Goal: Task Accomplishment & Management: Manage account settings

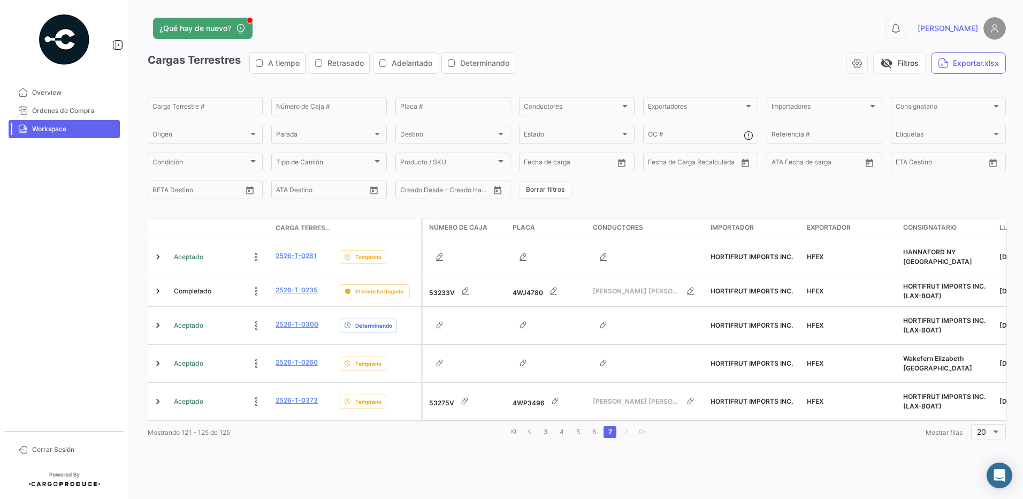
click at [739, 487] on div "¿Qué hay de nuevo? 0 [PERSON_NAME] Terrestres A tiempo Retrasado Adelantado Det…" at bounding box center [577, 249] width 893 height 499
click at [598, 427] on link "6" at bounding box center [594, 432] width 13 height 12
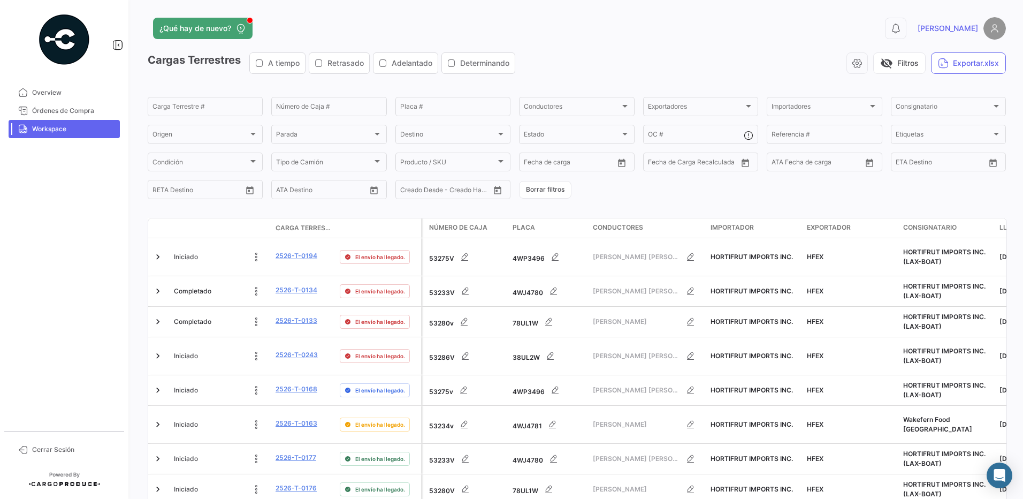
click at [794, 36] on div "0 [PERSON_NAME]" at bounding box center [813, 28] width 386 height 22
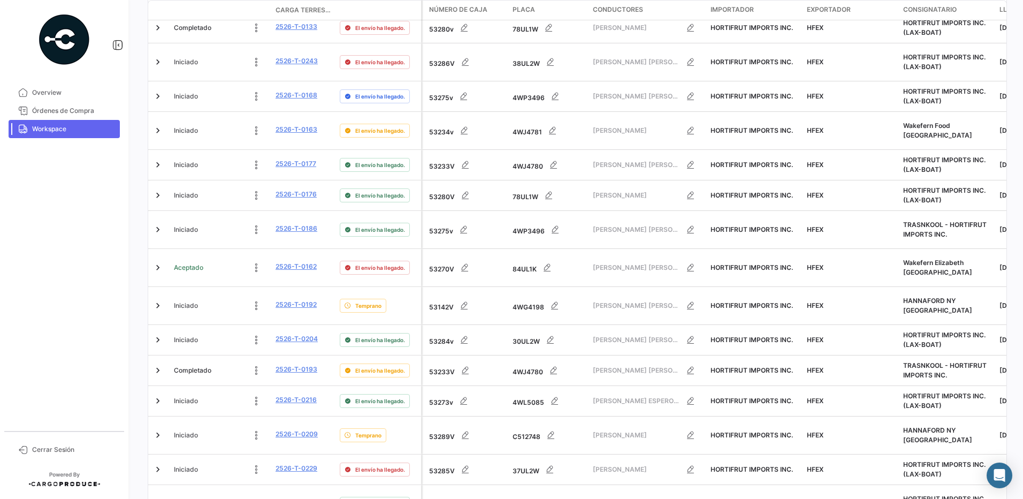
scroll to position [428, 0]
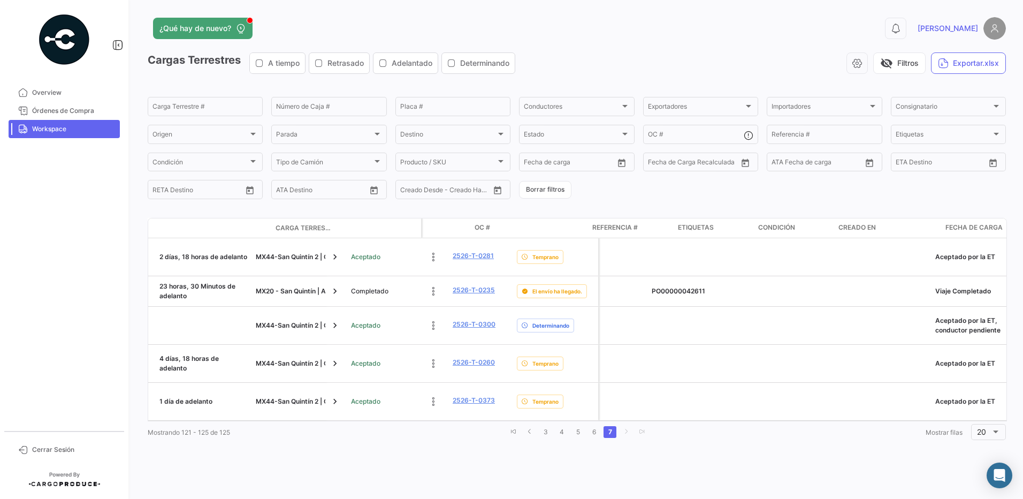
scroll to position [0, 1017]
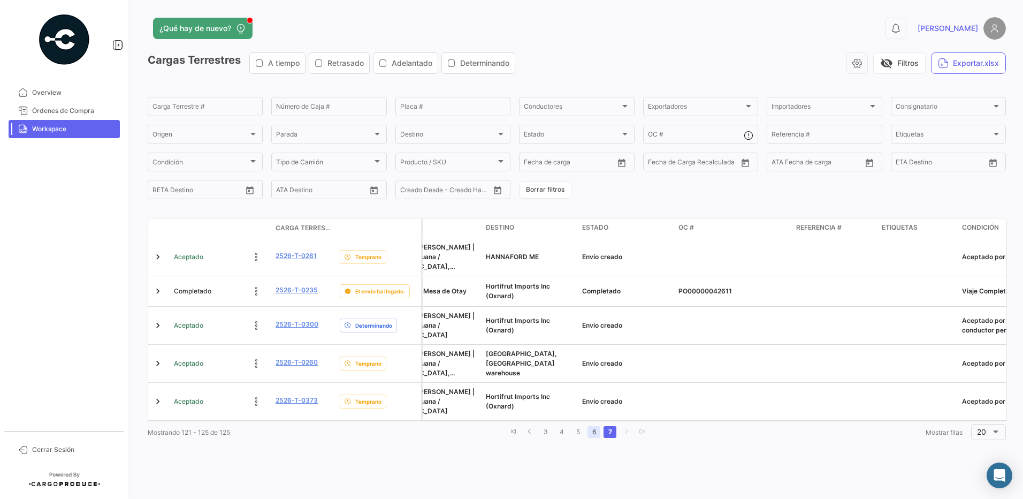
click at [595, 426] on link "6" at bounding box center [594, 432] width 13 height 12
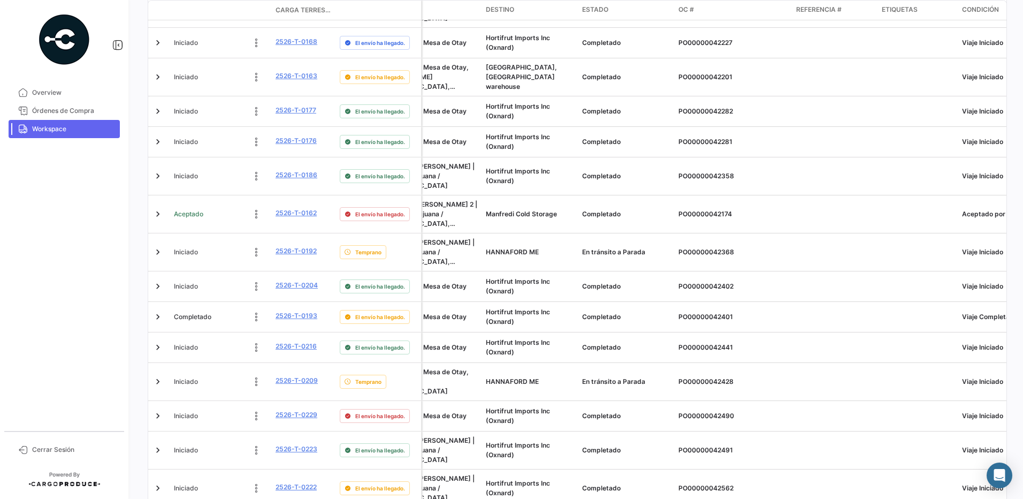
scroll to position [428, 0]
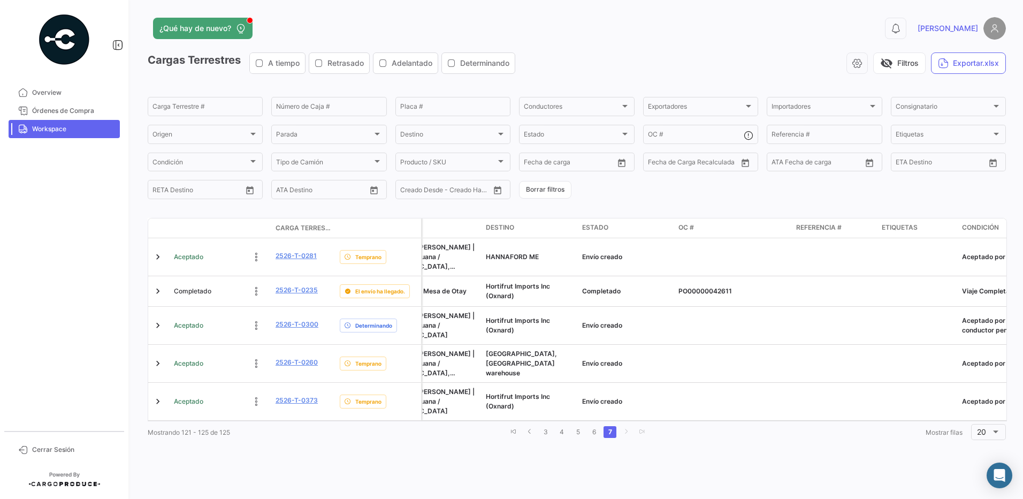
click at [430, 476] on div "¿Qué hay de nuevo? 0 [PERSON_NAME] Terrestres A tiempo Retrasado Adelantado Det…" at bounding box center [577, 249] width 893 height 499
click at [361, 469] on div "¿Qué hay de nuevo? 0 [PERSON_NAME] Terrestres A tiempo Retrasado Adelantado Det…" at bounding box center [577, 249] width 893 height 499
click at [483, 482] on div "¿Qué hay de nuevo? 0 [PERSON_NAME] Terrestres A tiempo Retrasado Adelantado Det…" at bounding box center [577, 249] width 893 height 499
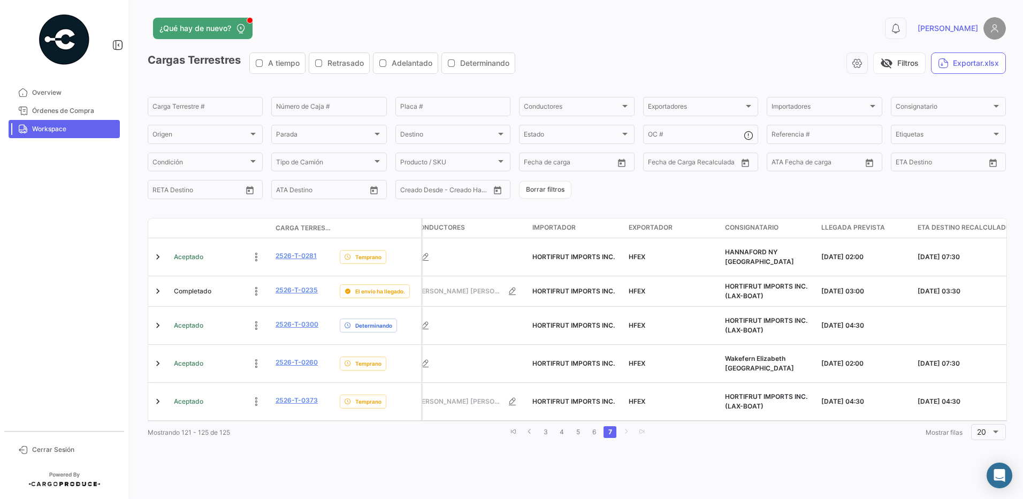
scroll to position [0, 3]
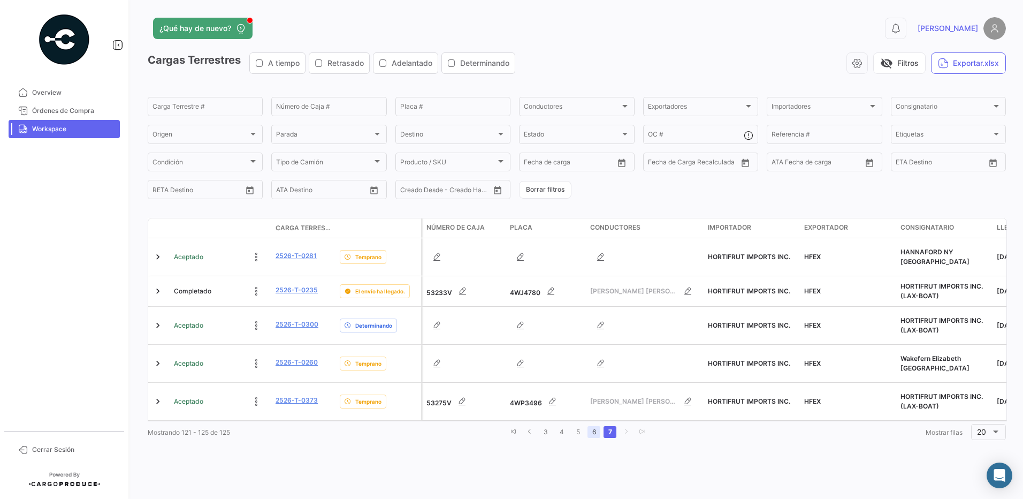
click at [588, 426] on link "6" at bounding box center [594, 432] width 13 height 12
